Goal: Use online tool/utility: Utilize a website feature to perform a specific function

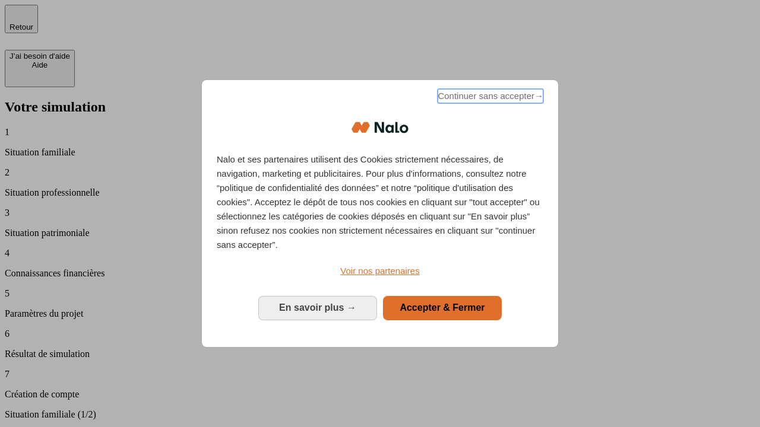
click at [489, 98] on span "Continuer sans accepter →" at bounding box center [490, 96] width 106 height 14
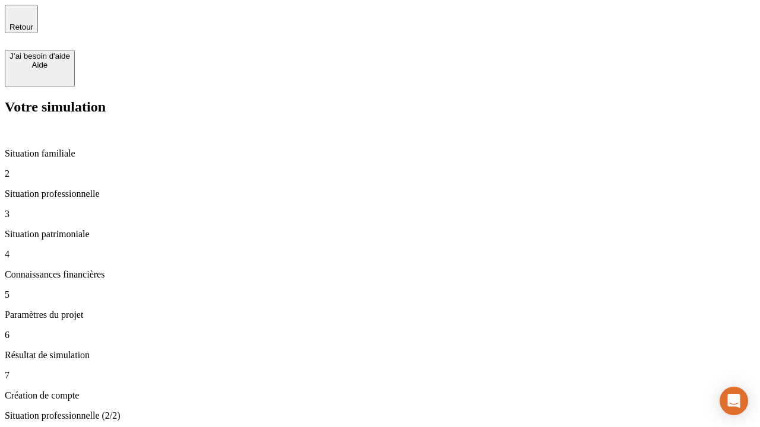
type input "30 000"
type input "1 000"
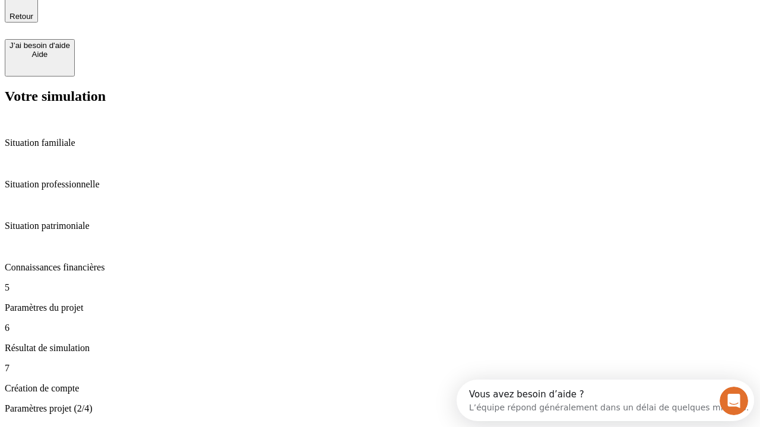
type input "40"
type input "200 000"
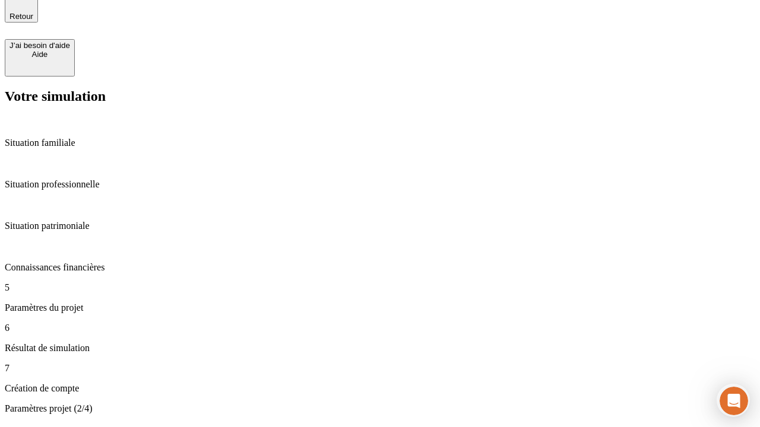
type input "640"
